Goal: Information Seeking & Learning: Learn about a topic

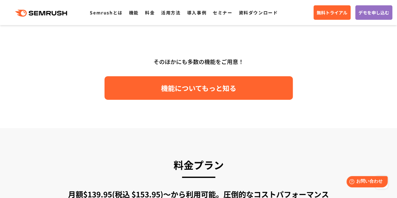
scroll to position [970, 0]
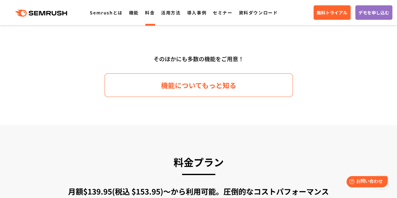
click at [148, 15] on link "料金" at bounding box center [150, 12] width 10 height 6
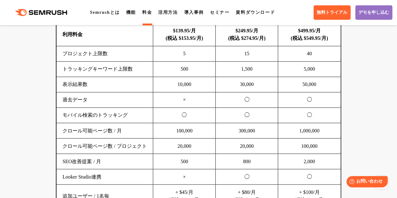
scroll to position [469, 0]
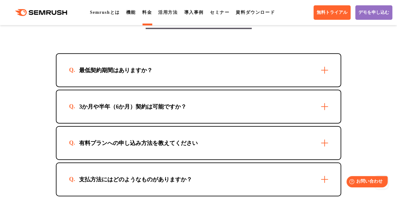
scroll to position [1896, 0]
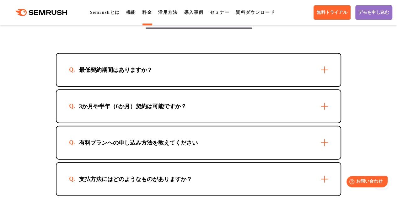
click at [107, 74] on div "最低契約期間はありますか？" at bounding box center [198, 70] width 284 height 33
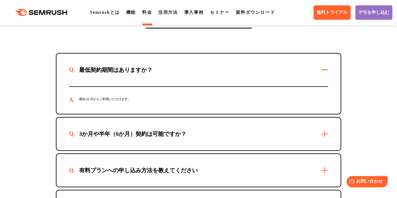
click at [115, 138] on div "3か月や半年（6か月）契約は可能ですか？" at bounding box center [198, 134] width 284 height 33
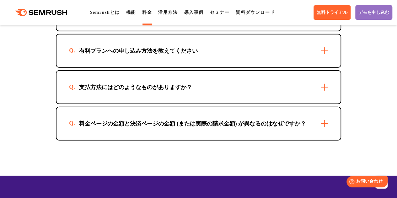
scroll to position [2051, 0]
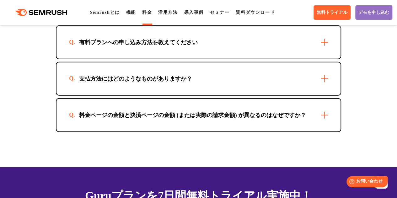
click at [253, 118] on div "料金ページの金額と決済ページの金額 (または実際の請求金額) が異なるのはなぜですか？" at bounding box center [198, 115] width 284 height 33
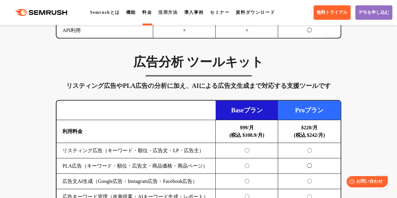
scroll to position [669, 0]
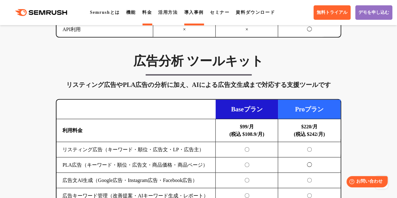
click at [194, 12] on link "導入事例" at bounding box center [193, 12] width 19 height 5
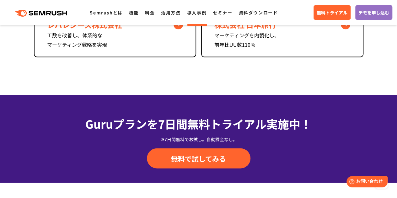
scroll to position [653, 0]
